Goal: Task Accomplishment & Management: Manage account settings

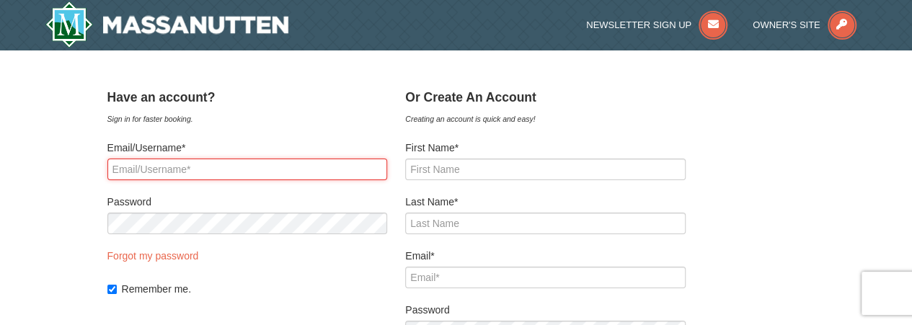
click at [311, 170] on input "Email/Username*" at bounding box center [247, 170] width 280 height 22
type input "[EMAIL_ADDRESS][DOMAIN_NAME]"
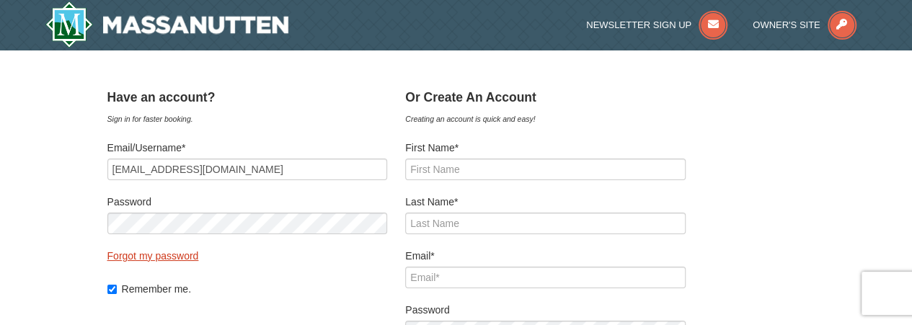
click at [199, 259] on link "Forgot my password" at bounding box center [153, 256] width 92 height 12
type input "[EMAIL_ADDRESS][DOMAIN_NAME]"
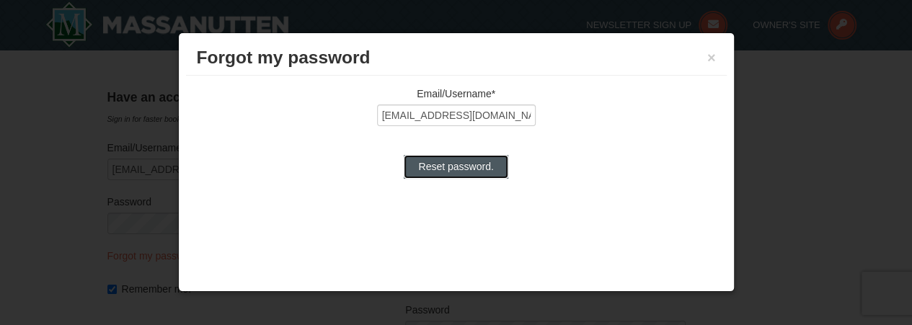
click at [475, 162] on input "Reset password." at bounding box center [456, 166] width 104 height 23
type input "Reset password."
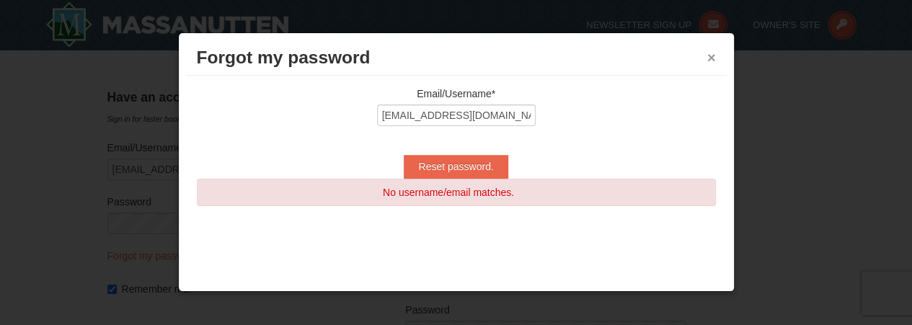
click at [708, 58] on button "×" at bounding box center [711, 57] width 9 height 14
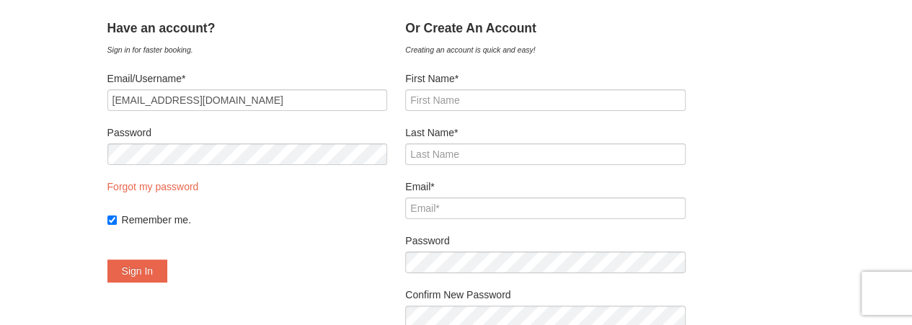
scroll to position [66, 0]
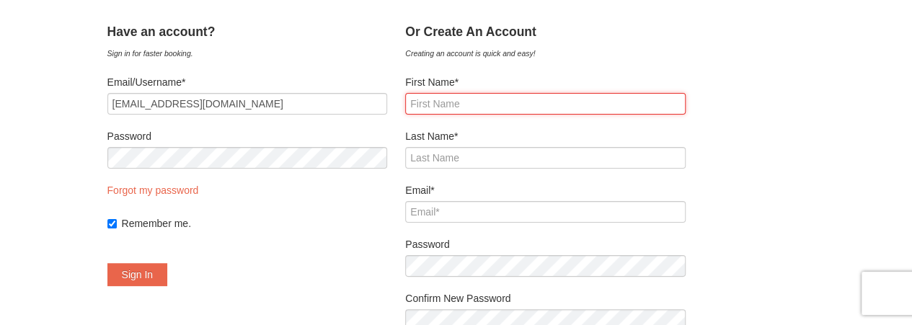
click at [593, 107] on input "First Name*" at bounding box center [545, 104] width 280 height 22
type input "[PERSON_NAME]"
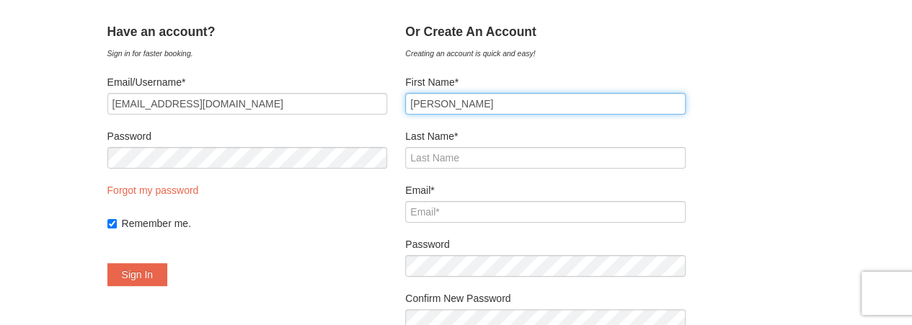
type input "[PERSON_NAME]"
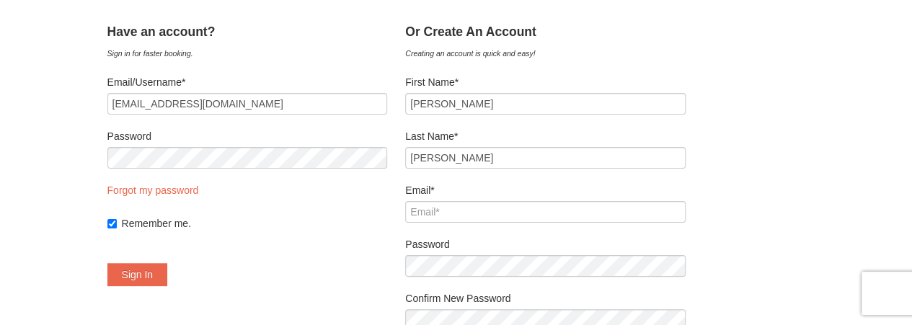
type input "[EMAIL_ADDRESS][DOMAIN_NAME]"
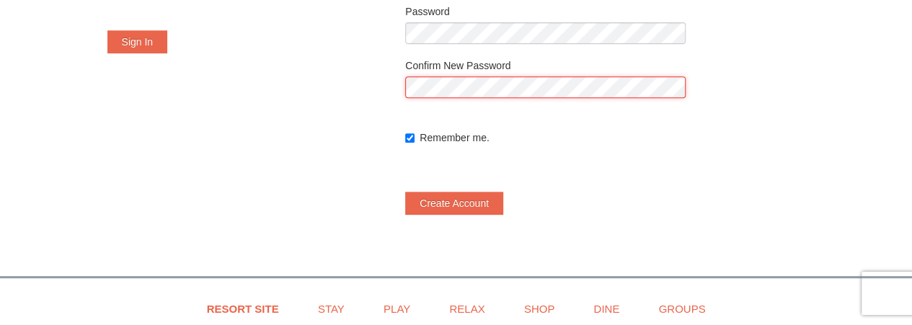
scroll to position [298, 0]
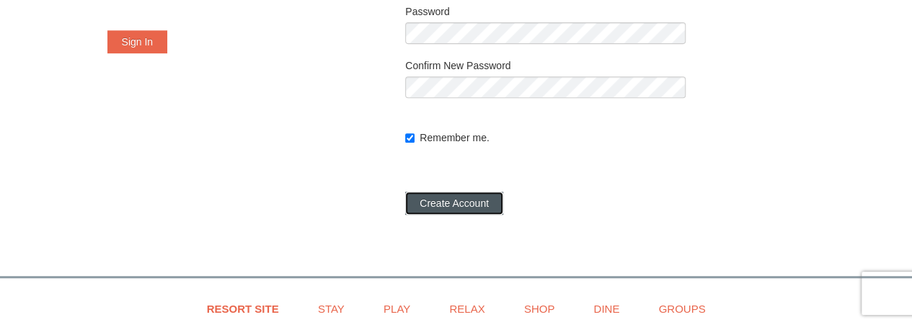
click at [487, 203] on button "Create Account" at bounding box center [454, 203] width 98 height 23
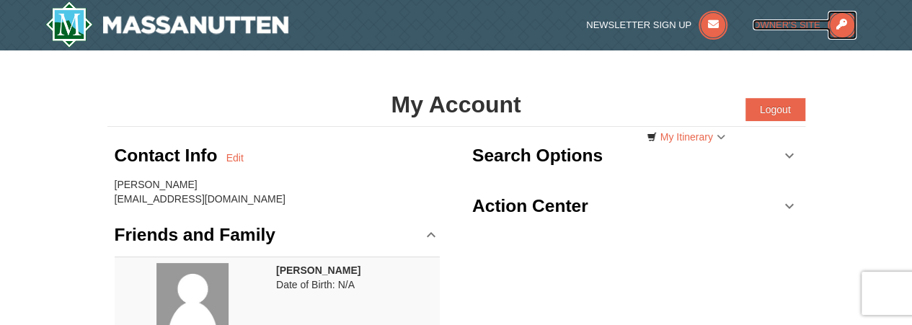
click at [842, 29] on icon at bounding box center [841, 25] width 29 height 29
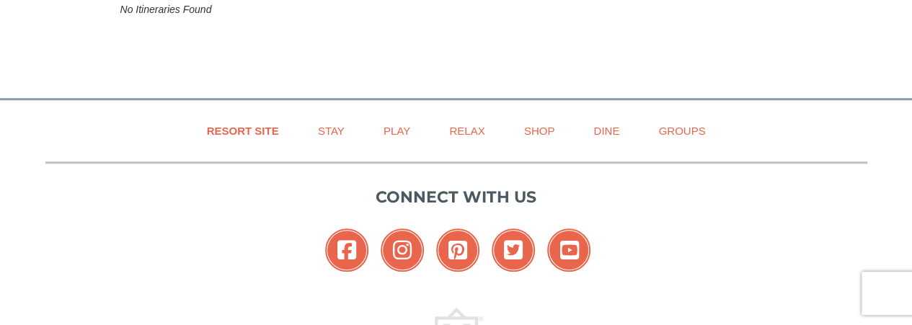
scroll to position [456, 0]
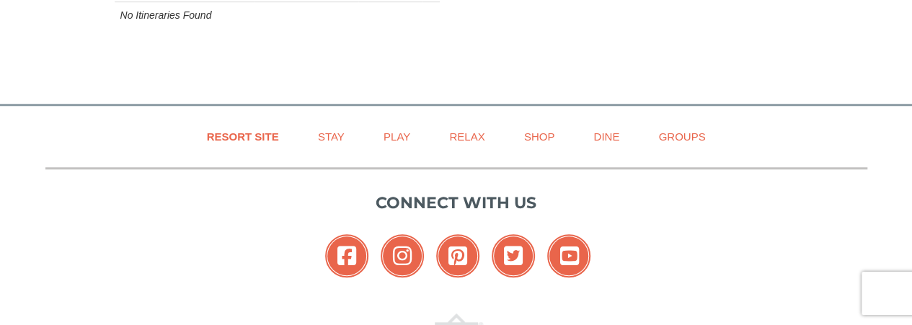
click at [473, 205] on p "Connect with us" at bounding box center [456, 203] width 822 height 24
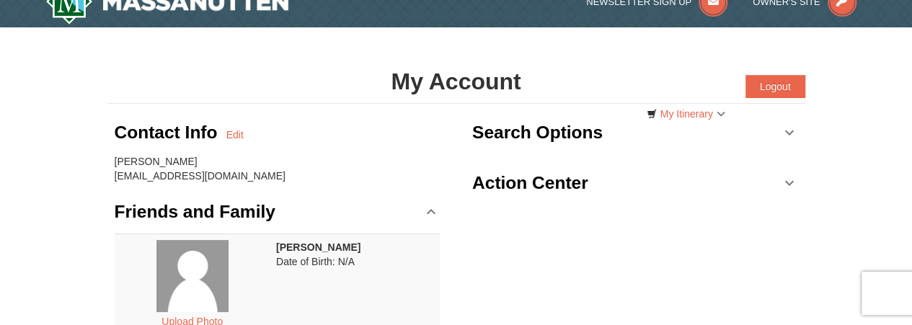
scroll to position [0, 0]
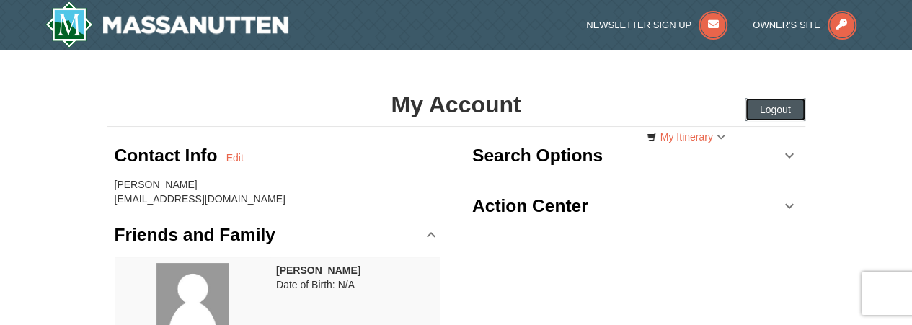
click at [776, 104] on button "Logout" at bounding box center [775, 109] width 60 height 23
